Goal: Check status: Check status

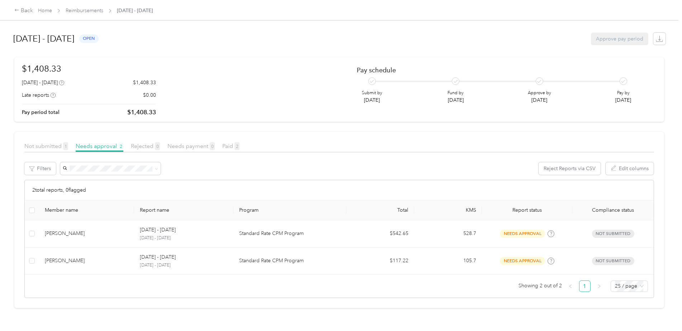
click at [52, 143] on span "Not submitted 1" at bounding box center [46, 146] width 44 height 7
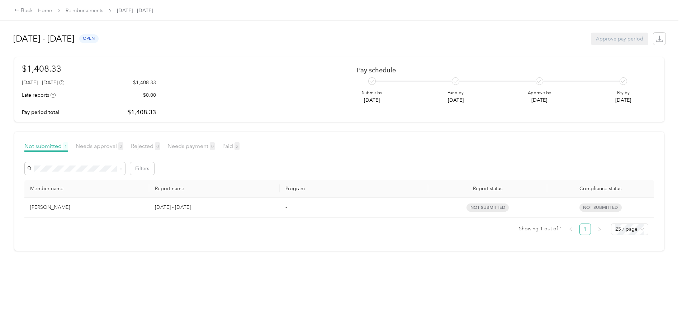
click at [99, 146] on span "Needs approval 2" at bounding box center [100, 146] width 48 height 7
